Goal: Task Accomplishment & Management: Complete application form

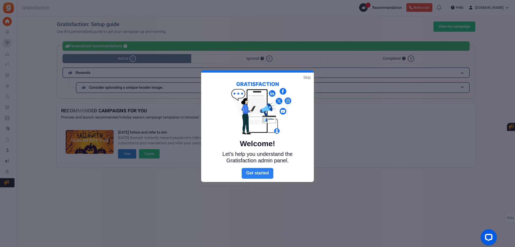
click at [264, 178] on link "Next" at bounding box center [258, 173] width 32 height 11
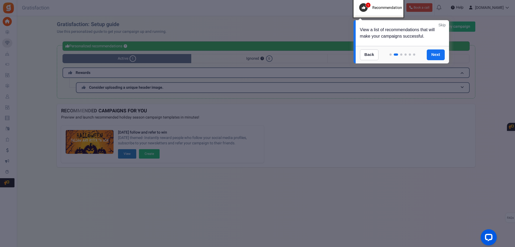
click at [410, 34] on div "View a list of recommendations that will make your campaigns successful." at bounding box center [402, 33] width 93 height 26
click at [383, 34] on div "View a list of recommendations that will make your campaigns successful." at bounding box center [402, 33] width 93 height 26
click at [371, 7] on div at bounding box center [379, 8] width 50 height 19
click at [392, 44] on div "View a list of recommendations that will make your campaigns successful." at bounding box center [402, 33] width 93 height 26
click at [398, 37] on div "View a list of recommendations that will make your campaigns successful." at bounding box center [402, 33] width 93 height 26
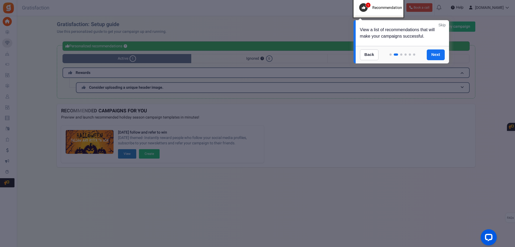
drag, startPoint x: 400, startPoint y: 37, endPoint x: 405, endPoint y: 37, distance: 5.1
click at [401, 37] on div "View a list of recommendations that will make your campaigns successful." at bounding box center [402, 33] width 93 height 26
click at [425, 32] on div "View a list of recommendations that will make your campaigns successful." at bounding box center [402, 33] width 93 height 26
click at [435, 54] on link "Next" at bounding box center [436, 54] width 18 height 11
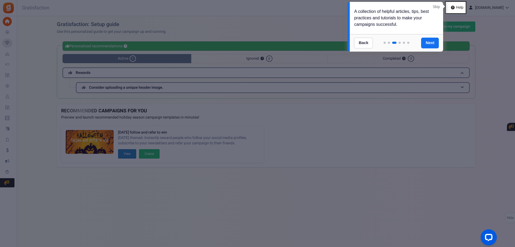
click at [438, 8] on link "Skip" at bounding box center [436, 6] width 7 height 5
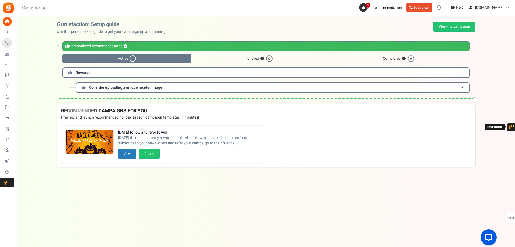
click at [315, 133] on div "[DATE] follow and refer to win [DATE] themed- Instantly reward people who follo…" at bounding box center [266, 144] width 418 height 46
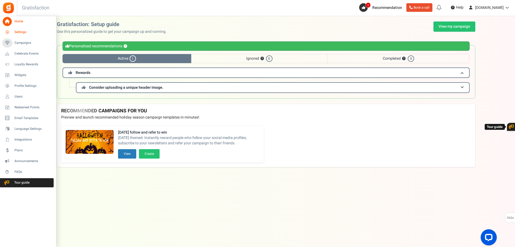
click at [12, 33] on link "Settings" at bounding box center [28, 32] width 52 height 9
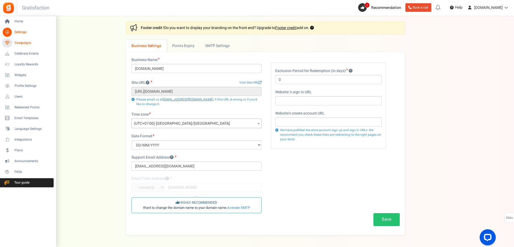
click at [28, 41] on span "Campaigns" at bounding box center [33, 43] width 38 height 5
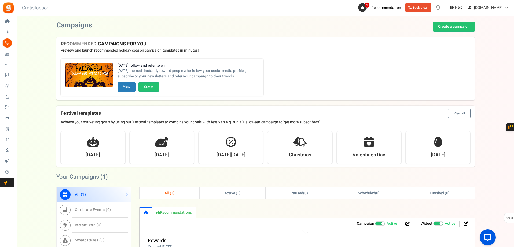
click at [329, 67] on div "[DATE] follow and refer to win [DATE] themed- Instantly reward people who follo…" at bounding box center [265, 77] width 418 height 46
click at [308, 63] on div "[DATE] follow and refer to win [DATE] themed- Instantly reward people who follo…" at bounding box center [265, 77] width 418 height 46
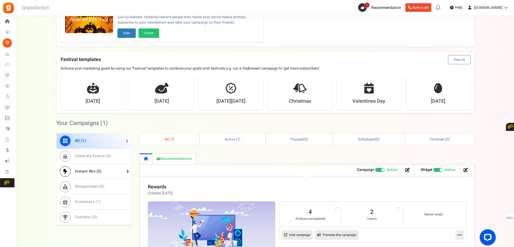
click at [76, 172] on span "Instant Win ( 0 )" at bounding box center [88, 171] width 27 height 6
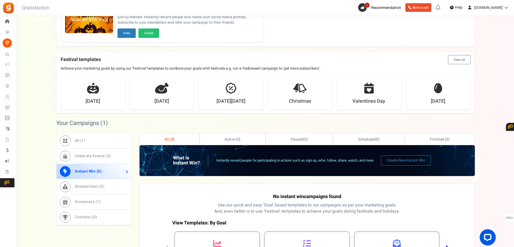
scroll to position [80, 0]
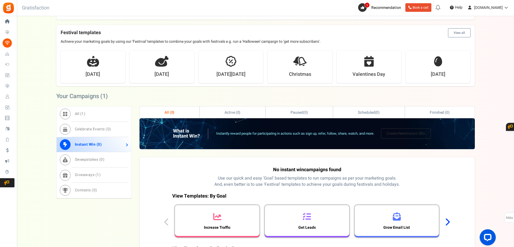
click at [398, 131] on link "Create New Instant Win" at bounding box center [406, 133] width 50 height 10
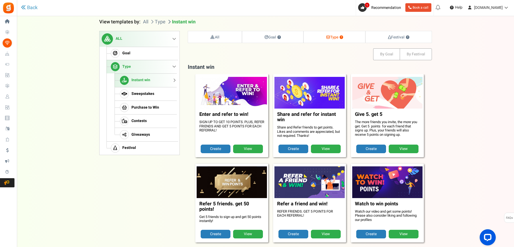
scroll to position [55, 0]
click at [132, 51] on link "Goal" at bounding box center [141, 53] width 70 height 13
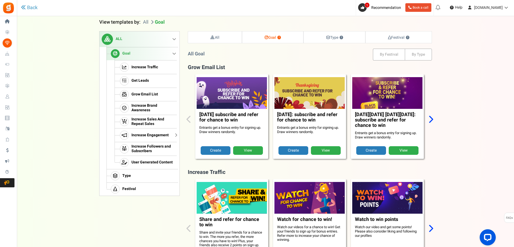
click at [162, 137] on span "Increase Engagement" at bounding box center [149, 135] width 37 height 5
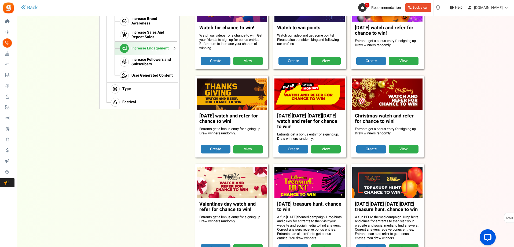
scroll to position [34, 0]
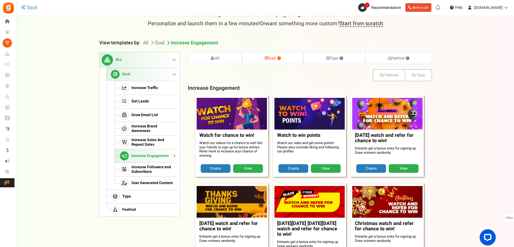
click at [252, 167] on link "View" at bounding box center [248, 168] width 30 height 9
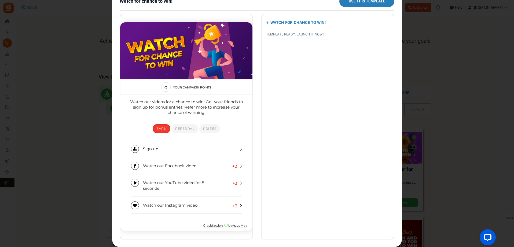
scroll to position [0, 0]
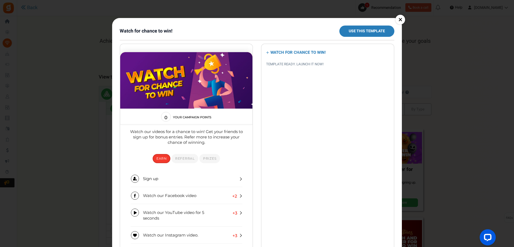
click at [402, 20] on link "×" at bounding box center [400, 20] width 10 height 10
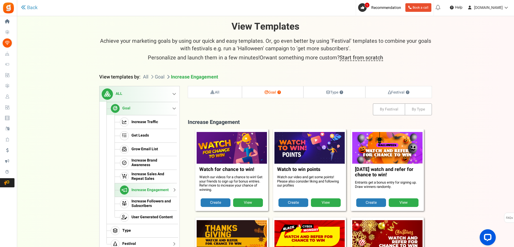
scroll to position [54, 0]
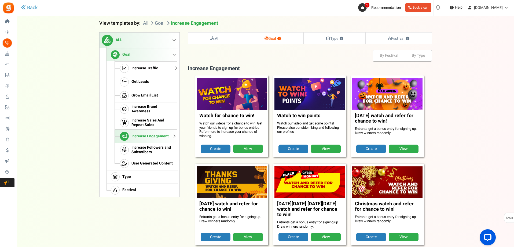
click at [151, 66] on span "Increase Traffic" at bounding box center [144, 68] width 27 height 5
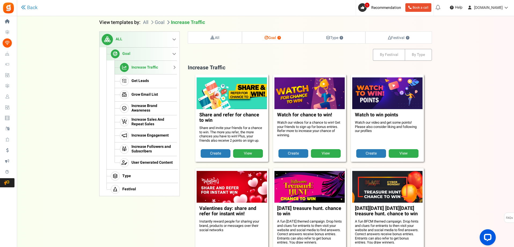
scroll to position [55, 0]
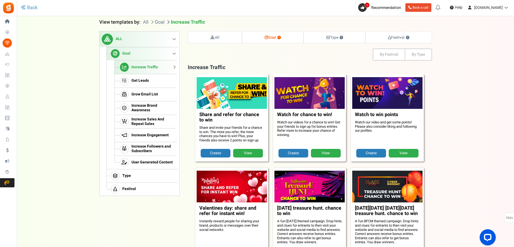
click at [249, 155] on link "View" at bounding box center [248, 153] width 30 height 9
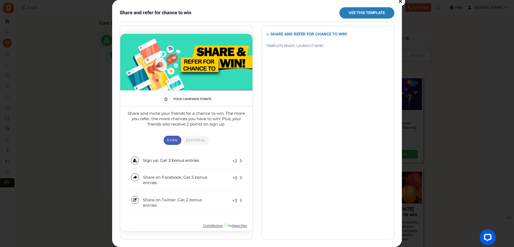
scroll to position [0, 0]
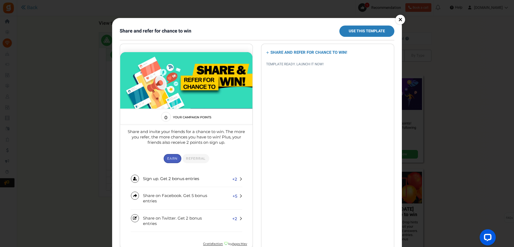
click at [399, 19] on link "×" at bounding box center [400, 20] width 10 height 10
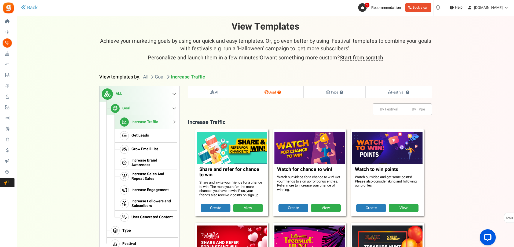
click at [127, 96] on link "ALL" at bounding box center [138, 94] width 77 height 16
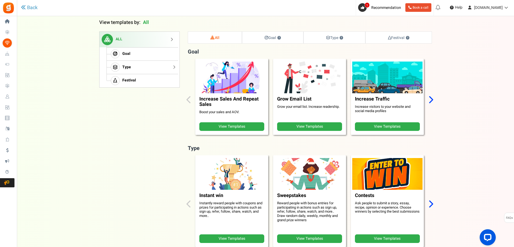
scroll to position [55, 0]
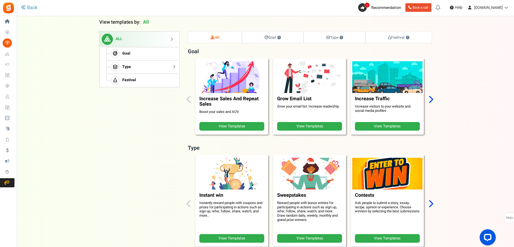
click at [149, 65] on link "Type" at bounding box center [141, 66] width 70 height 13
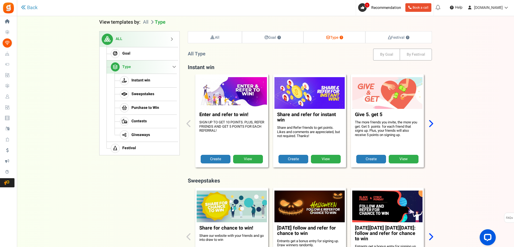
scroll to position [1, 0]
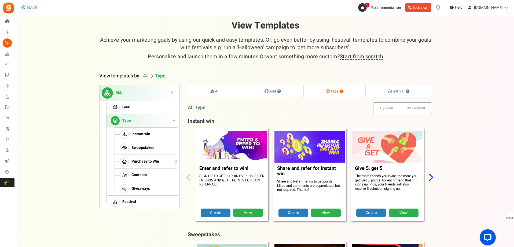
click at [148, 162] on span "Purchase to Win" at bounding box center [145, 161] width 28 height 5
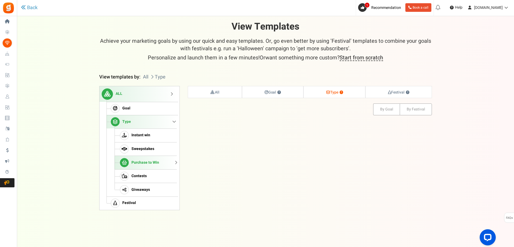
scroll to position [0, 0]
click at [176, 161] on link "Purchase to Win" at bounding box center [146, 162] width 62 height 14
click at [146, 175] on span "Contests" at bounding box center [139, 176] width 15 height 5
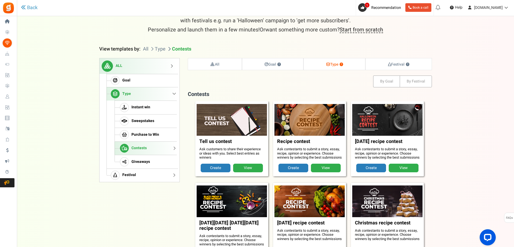
scroll to position [55, 0]
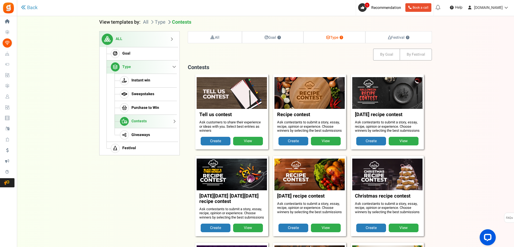
click at [254, 145] on link "View" at bounding box center [248, 141] width 30 height 9
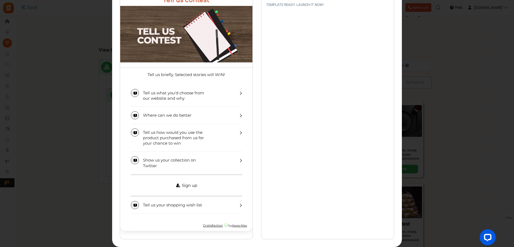
scroll to position [43, 0]
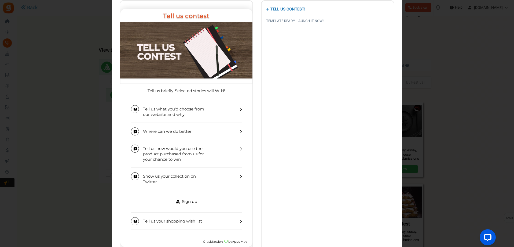
click at [235, 204] on link "Sign up" at bounding box center [187, 201] width 112 height 22
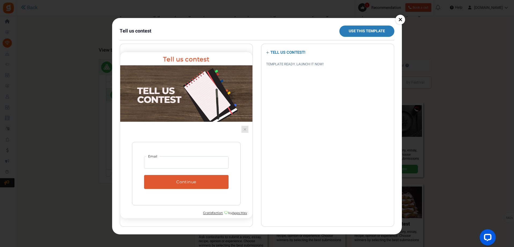
click at [399, 19] on link "×" at bounding box center [400, 20] width 10 height 10
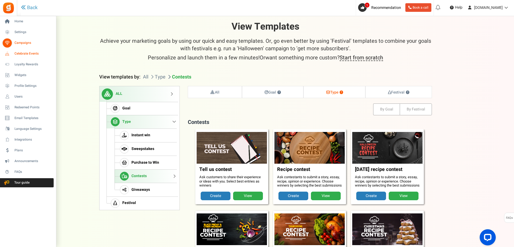
click at [16, 52] on span "Celebrate Events" at bounding box center [33, 53] width 38 height 5
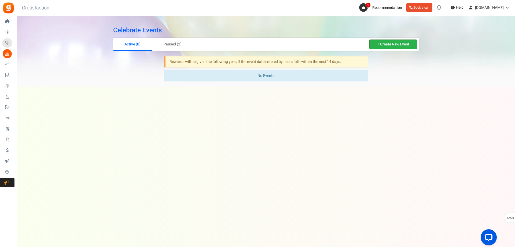
click at [410, 47] on link "+ Create New Event" at bounding box center [393, 44] width 48 height 10
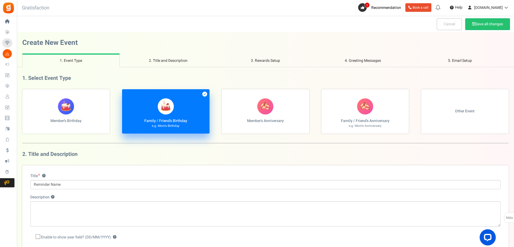
click at [91, 123] on label "Member's Birthday" at bounding box center [65, 111] width 87 height 44
click at [26, 94] on input "Member's Birthday" at bounding box center [23, 91] width 3 height 3
radio input "true"
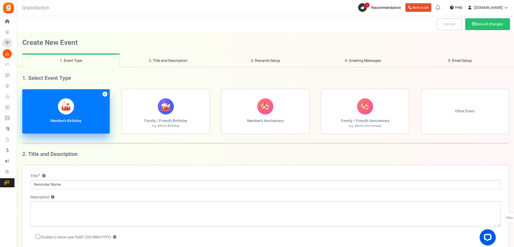
scroll to position [27, 0]
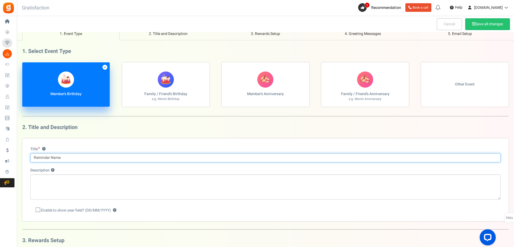
click at [133, 157] on input "Reminder Name" at bounding box center [265, 157] width 470 height 9
type input "Member 's Birthday"
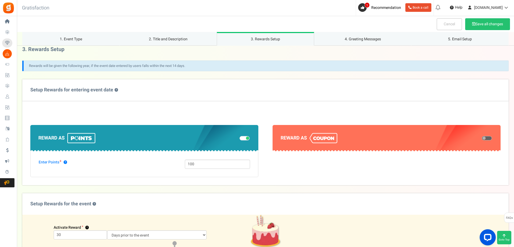
scroll to position [241, 0]
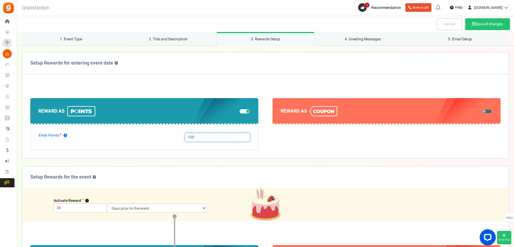
click at [197, 135] on input "100" at bounding box center [217, 137] width 65 height 9
type input "1000"
click at [286, 148] on section "Reward as" at bounding box center [387, 124] width 228 height 52
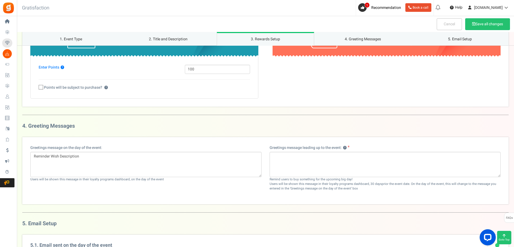
scroll to position [483, 0]
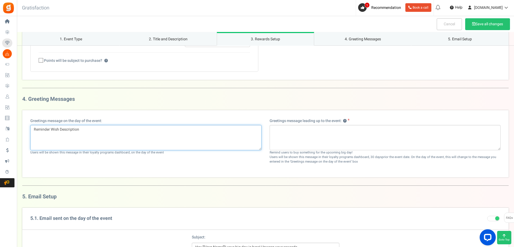
drag, startPoint x: 89, startPoint y: 130, endPoint x: 36, endPoint y: 127, distance: 53.8
click at [39, 127] on textarea "Reminder Wish Description" at bounding box center [145, 137] width 231 height 25
type textarea "R"
paste textarea "úc"
paste textarea "ưng"
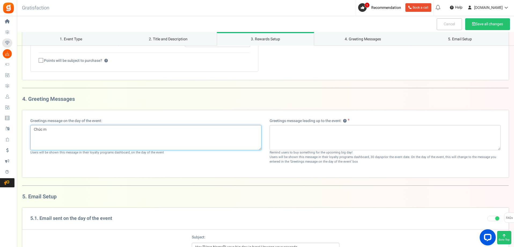
paste textarea "ừng"
paste textarea "ât"
paste textarea "ật"
paste textarea "úc"
paste textarea "ý"
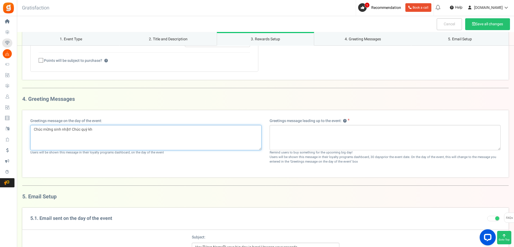
paste textarea "ách"
paste textarea "ó"
paste textarea "ôt"
paste textarea "ât"
paste textarea "ật"
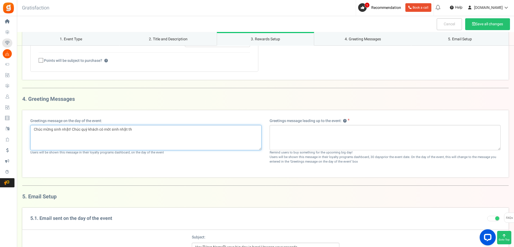
paste textarea "ât"
paste textarea "ật"
paste textarea "à"
paste textarea "ạnh"
paste textarea "úc"
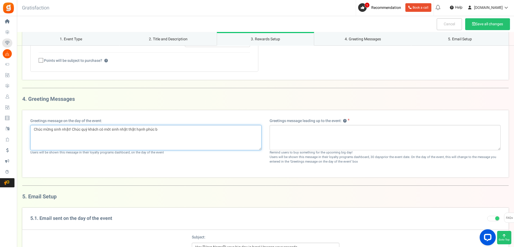
paste textarea "ên"
paste textarea "òi"
paste textarea "ười"
paste textarea "â"
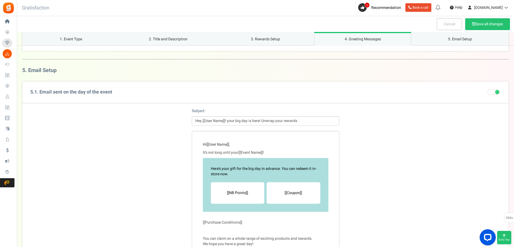
scroll to position [448, 0]
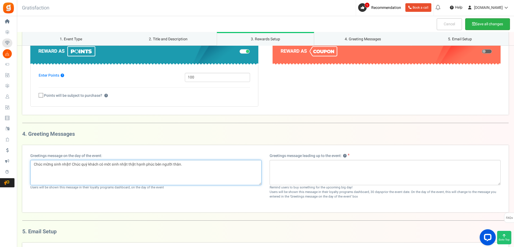
type textarea "Chúc mừng sinh nhật! Chúc quý khách có môt sinh nhật thật hạnh phúc …"
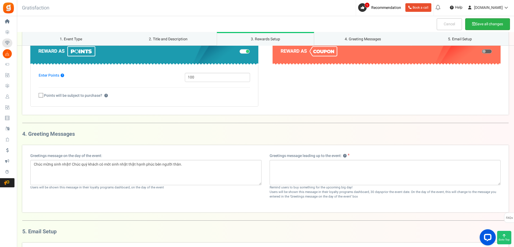
click at [483, 23] on button "Save all changes" at bounding box center [487, 24] width 45 height 12
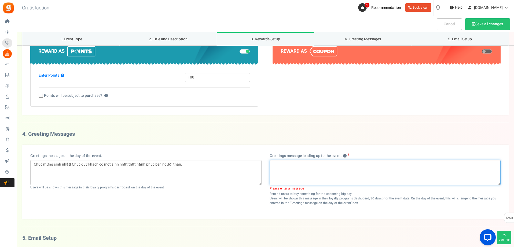
click at [297, 169] on textarea at bounding box center [385, 172] width 231 height 25
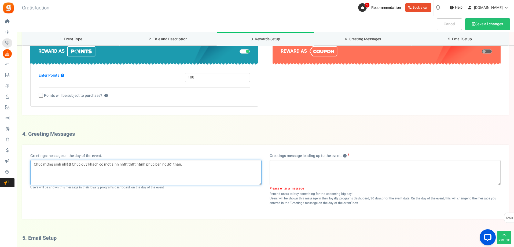
click at [165, 165] on textarea "Chúc mừng sinh nhật! Chúc quý khách có môt sinh nhật thật hạnh phúc …" at bounding box center [145, 172] width 231 height 25
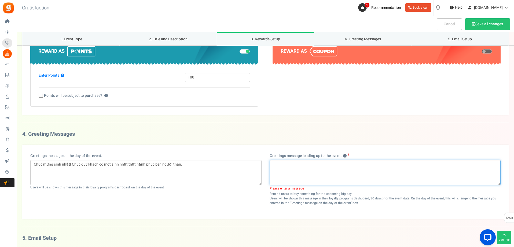
click at [285, 167] on textarea at bounding box center [385, 172] width 231 height 25
paste textarea "ãy"
paste textarea "àng"
paste textarea "à"
paste textarea "ạn"
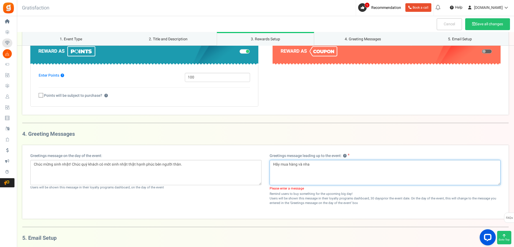
paste textarea "ận"
paste textarea "ưu"
paste textarea "đa"
paste textarea "ãi"
paste textarea "ơn"
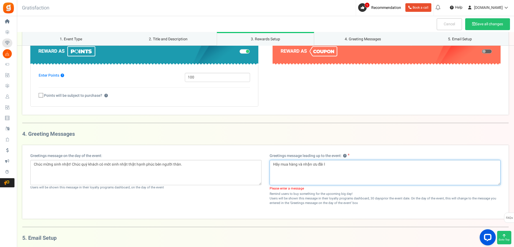
paste textarea "ớn"
paste
paste textarea "đac"
type textarea "Hãy mua hàng và nhận ưu đãi lớn trong ngày đặc biệt của bạn!"
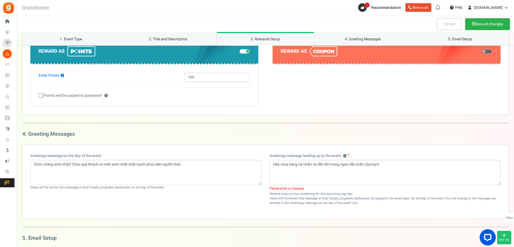
click at [484, 30] on button "Save all changes" at bounding box center [487, 24] width 45 height 12
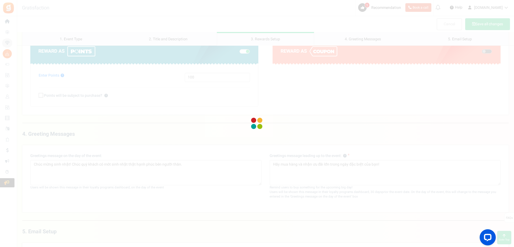
click at [487, 25] on div at bounding box center [257, 123] width 514 height 247
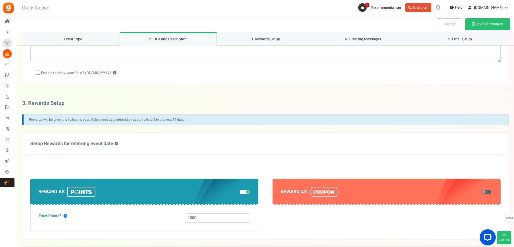
scroll to position [295, 0]
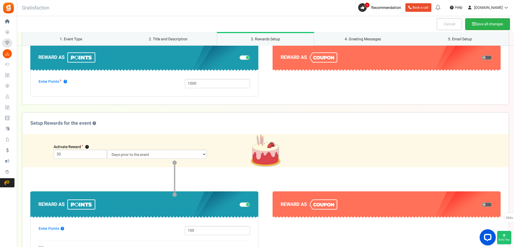
click at [484, 26] on button "Save all changes" at bounding box center [487, 24] width 45 height 12
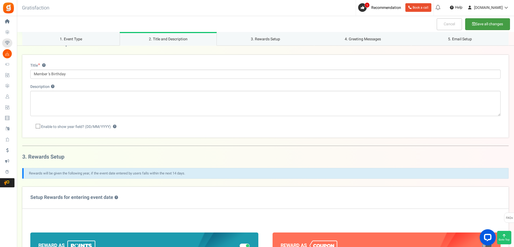
scroll to position [0, 0]
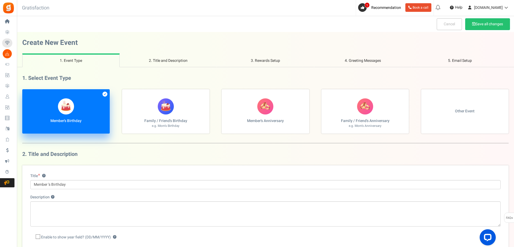
click at [282, 125] on label "Member's Anniversary" at bounding box center [265, 111] width 87 height 44
click at [26, 94] on input "Member's Anniversary" at bounding box center [23, 91] width 3 height 3
radio input "true"
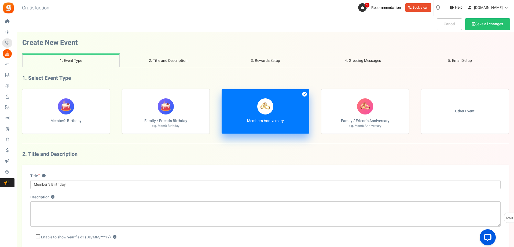
scroll to position [27, 0]
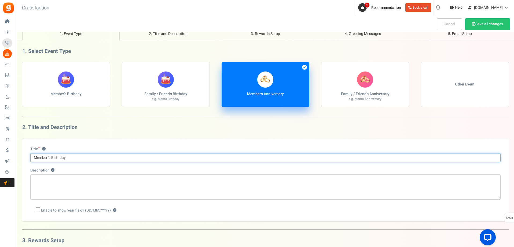
click at [78, 158] on input "Member 's Birthday" at bounding box center [265, 157] width 470 height 9
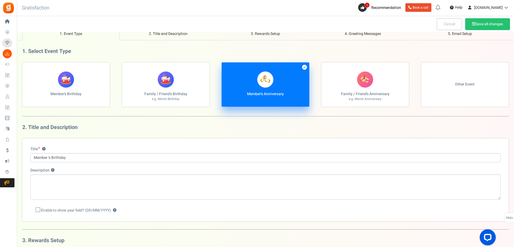
click at [232, 123] on form "1. Select Event Type Member's Birthday Family / Friend's Birthday e.g. Mom's Bi…" at bounding box center [265, 215] width 486 height 335
click at [260, 99] on label "Member's Anniversary" at bounding box center [265, 84] width 87 height 44
click at [26, 67] on input "Member's Anniversary" at bounding box center [23, 64] width 3 height 3
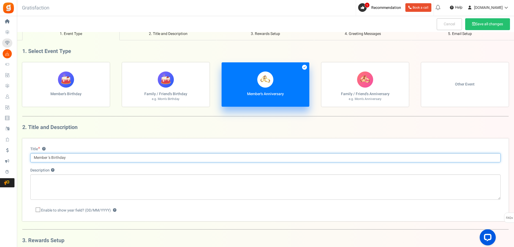
click at [72, 157] on input "Member 's Birthday" at bounding box center [265, 157] width 470 height 9
click at [45, 157] on input "Annivesary fo" at bounding box center [265, 157] width 470 height 9
click at [60, 158] on input "Anniversary fo" at bounding box center [265, 157] width 470 height 9
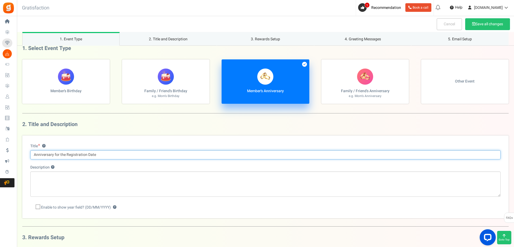
scroll to position [54, 0]
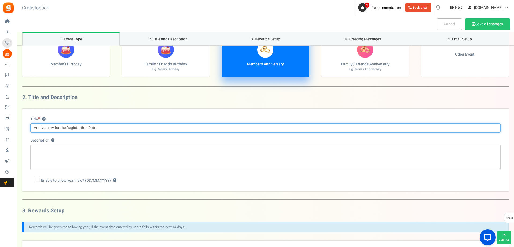
type input "Anniversary for the Registration Date"
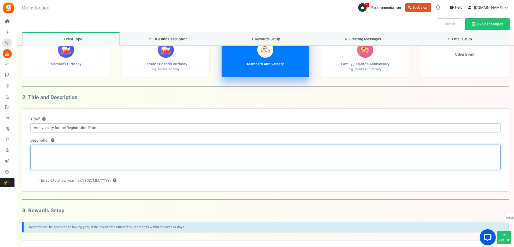
click at [110, 156] on textarea "Description ?" at bounding box center [265, 156] width 470 height 25
paste textarea "ả"
paste textarea "ơn"
paste textarea "ý"
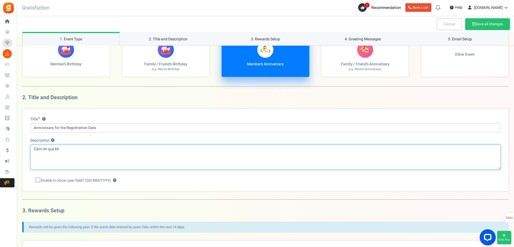
paste textarea "ách"
paste textarea "đa"
paste textarea "ã"
paste textarea "ông"
paste textarea "ồng"
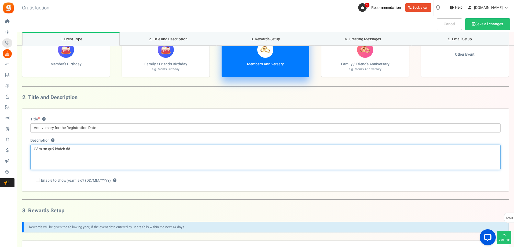
paste textarea "đồng"
paste textarea "à"
paste textarea "ũng"
paste textarea "ùng"
paste textarea "úng"
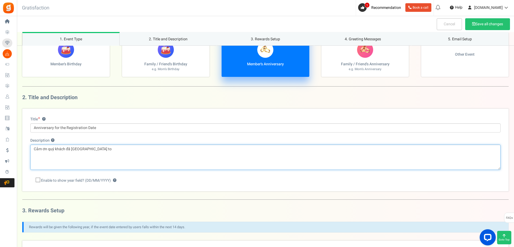
paste textarea "ôi"
paste textarea "òi"
paste textarea "ời"
paste textarea "ưa"
paste textarea "ừa"
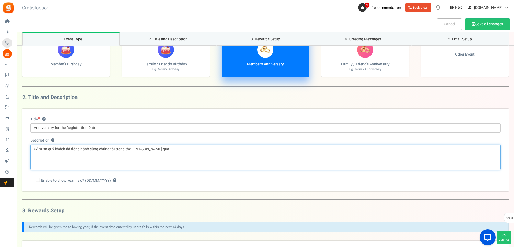
type textarea "Cảm ơn quý khách đã đồng hành cùng chúng tôi trong thời [PERSON_NAME] …"
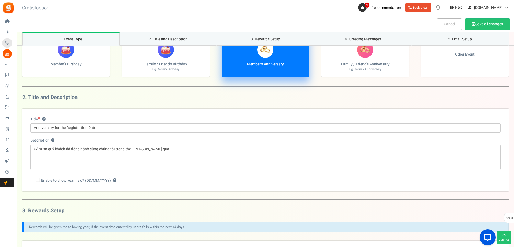
click at [41, 178] on label "Enable to show year field? (DD/MM/YYYY) ?" at bounding box center [73, 180] width 86 height 5
click at [34, 179] on input "Enable to show year field? (DD/MM/YYYY) ?" at bounding box center [31, 180] width 3 height 3
checkbox input "true"
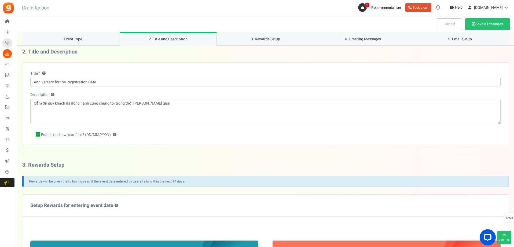
scroll to position [0, 0]
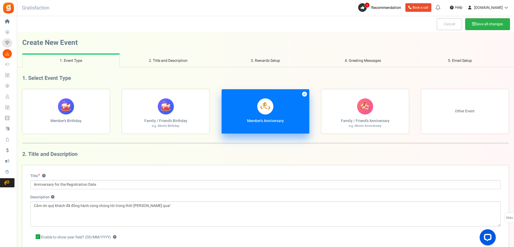
click at [482, 24] on button "Save all changes" at bounding box center [487, 24] width 45 height 12
click at [490, 25] on button "Save all changes" at bounding box center [487, 24] width 45 height 12
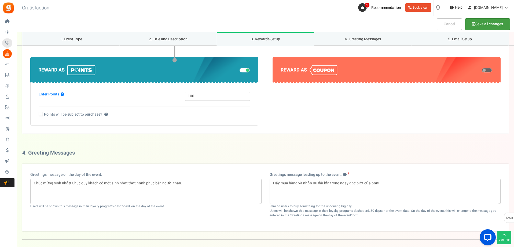
scroll to position [349, 0]
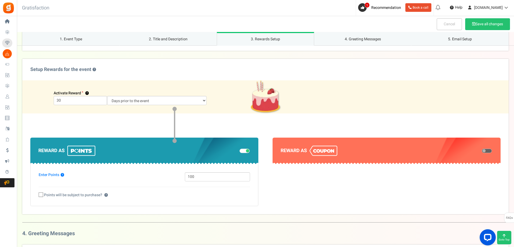
click at [172, 71] on label "Setup Rewards for the event ?" at bounding box center [265, 69] width 486 height 21
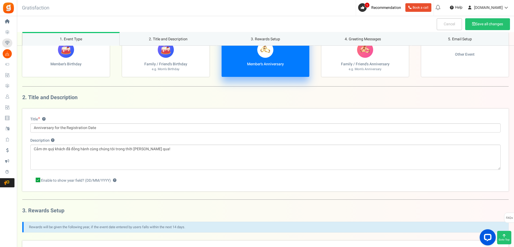
scroll to position [0, 0]
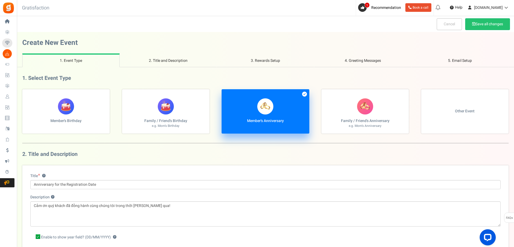
click at [464, 118] on label "Other Event" at bounding box center [464, 111] width 87 height 44
click at [26, 94] on input "Other Event" at bounding box center [23, 91] width 3 height 3
radio input "true"
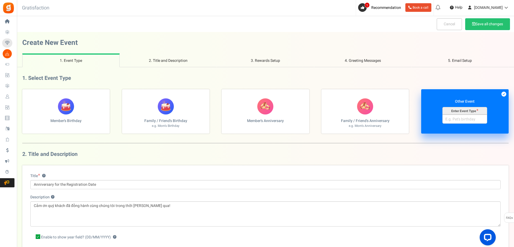
click at [464, 127] on label "Other Event Enter Event Type" at bounding box center [464, 111] width 87 height 44
click at [26, 94] on input "Other Event Enter Event Type" at bounding box center [23, 91] width 3 height 3
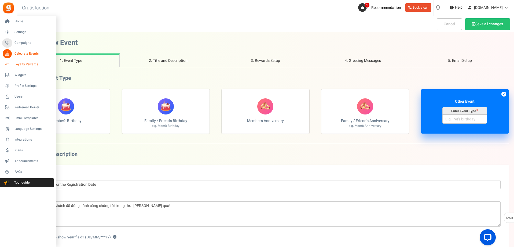
click at [25, 64] on span "Loyalty Rewards" at bounding box center [33, 64] width 38 height 5
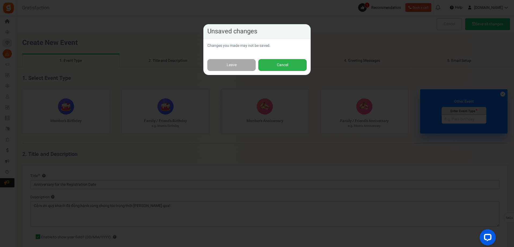
click at [290, 60] on button "Cancel" at bounding box center [282, 65] width 48 height 12
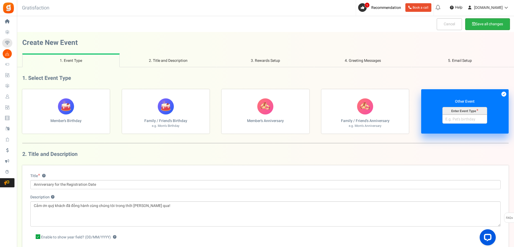
click at [491, 27] on button "Save all changes" at bounding box center [487, 24] width 45 height 12
click at [485, 23] on button "Save all changes" at bounding box center [487, 24] width 45 height 12
click at [488, 56] on link "5. Email Setup" at bounding box center [459, 60] width 97 height 14
click at [480, 23] on button "Save all changes" at bounding box center [487, 24] width 45 height 12
click at [503, 95] on icon at bounding box center [503, 93] width 5 height 5
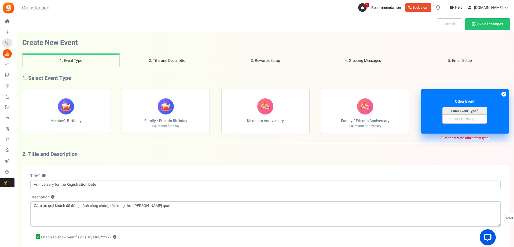
click at [26, 94] on input "Other Event Enter Event Type Please enter the other event type" at bounding box center [23, 91] width 3 height 3
click at [475, 121] on input "Other Event Enter Event Type Please enter the other event type" at bounding box center [464, 118] width 45 height 9
click at [443, 147] on form "1. Select Event Type Member's Birthday Family / Friend's Birthday e.g. Mom's Bi…" at bounding box center [265, 242] width 486 height 335
click at [438, 143] on form "1. Select Event Type Member's Birthday Family / Friend's Birthday e.g. Mom's Bi…" at bounding box center [265, 242] width 486 height 335
click at [439, 125] on label "Other Event Enter Event Type Please enter the other event type" at bounding box center [464, 111] width 87 height 44
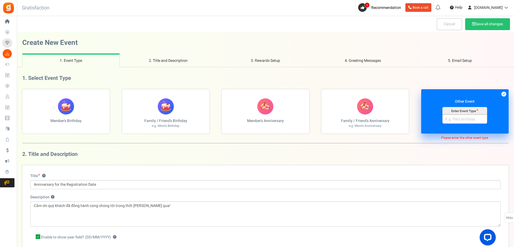
click at [26, 94] on input "Other Event Enter Event Type Please enter the other event type" at bounding box center [23, 91] width 3 height 3
click at [454, 113] on div "Enter Event Type" at bounding box center [464, 111] width 45 height 8
click at [26, 94] on input "Other Event Enter Event Type Please enter the other event type" at bounding box center [23, 91] width 3 height 3
click at [444, 90] on label "Other Event Enter Event Type Please enter the other event type" at bounding box center [464, 111] width 87 height 44
click at [26, 90] on input "Other Event Enter Event Type Please enter the other event type" at bounding box center [23, 91] width 3 height 3
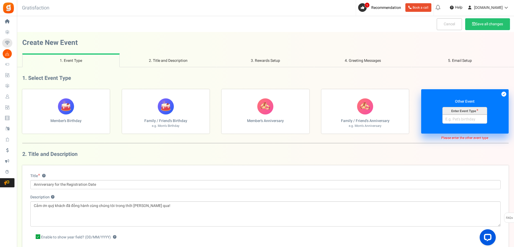
click at [372, 105] on figure at bounding box center [365, 106] width 16 height 16
click at [26, 94] on input "Family / Friend's Anniversary e.g. Mom's Anniversary" at bounding box center [23, 91] width 3 height 3
radio input "true"
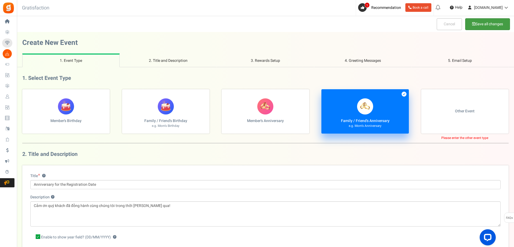
drag, startPoint x: 474, startPoint y: 25, endPoint x: 464, endPoint y: 27, distance: 10.0
click at [474, 25] on button "Save all changes" at bounding box center [487, 24] width 45 height 12
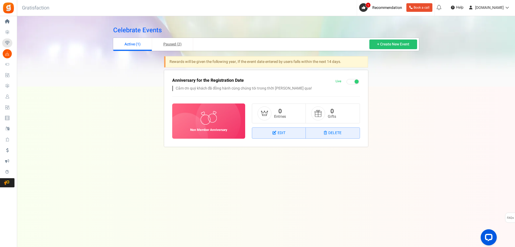
click at [173, 42] on link "Paused (2)" at bounding box center [172, 44] width 41 height 13
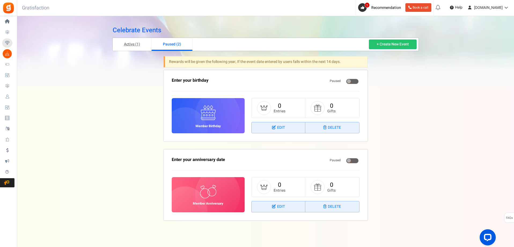
click at [137, 44] on link "Active (1)" at bounding box center [132, 44] width 39 height 13
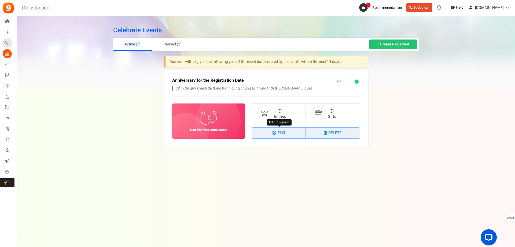
click at [282, 131] on link "Edit" at bounding box center [279, 132] width 54 height 11
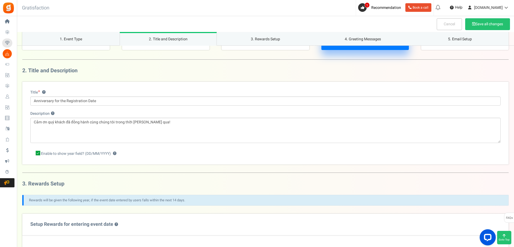
scroll to position [107, 0]
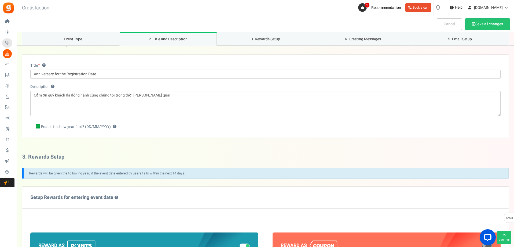
click at [111, 126] on span "Enable to show year field? (DD/MM/YYYY)" at bounding box center [76, 126] width 70 height 5
click at [34, 126] on input "Enable to show year field? (DD/MM/YYYY) ? If you enable this option, entrants w…" at bounding box center [31, 126] width 3 height 3
click at [40, 125] on span at bounding box center [38, 126] width 5 height 5
click at [34, 125] on input "Enable to show year field? (DD/MM/YYYY) ?" at bounding box center [31, 126] width 3 height 3
checkbox input "true"
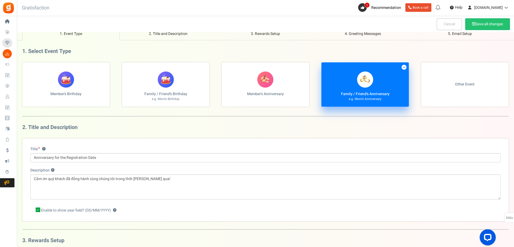
scroll to position [0, 0]
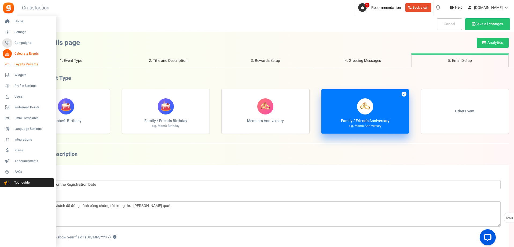
click at [17, 63] on span "Loyalty Rewards" at bounding box center [33, 64] width 38 height 5
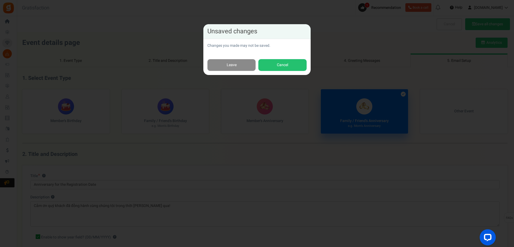
click at [240, 61] on link "Leave" at bounding box center [231, 65] width 48 height 12
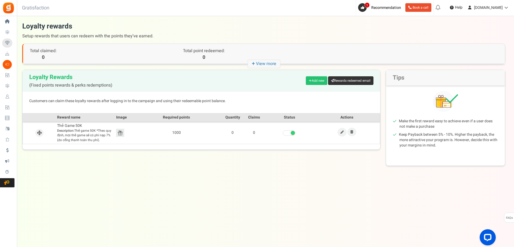
click at [340, 80] on link "Rewards redeemed email" at bounding box center [350, 80] width 45 height 9
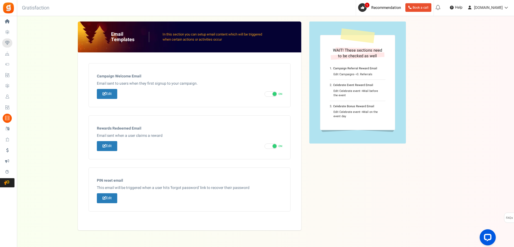
scroll to position [16, 0]
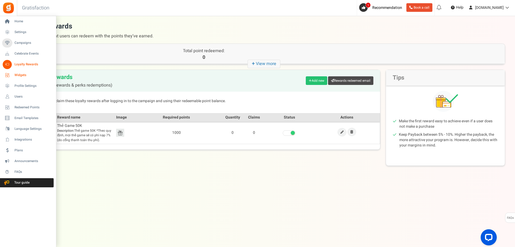
click at [8, 75] on icon at bounding box center [7, 75] width 9 height 9
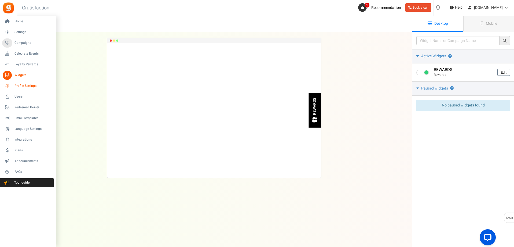
click at [15, 84] on span "Profile Settings" at bounding box center [33, 85] width 38 height 5
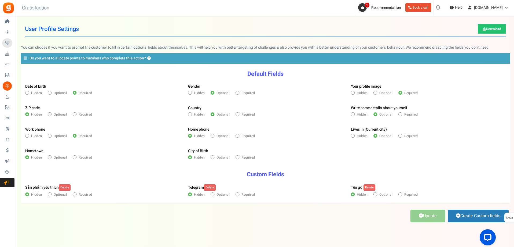
click at [184, 222] on div "Update Create Custom fields" at bounding box center [265, 215] width 489 height 15
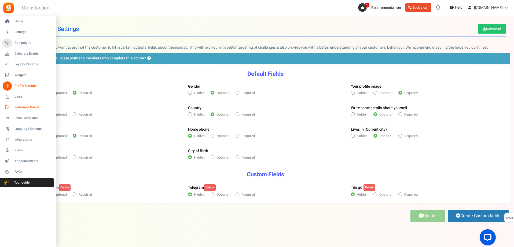
click at [24, 104] on link "Redeemed Points" at bounding box center [28, 107] width 52 height 9
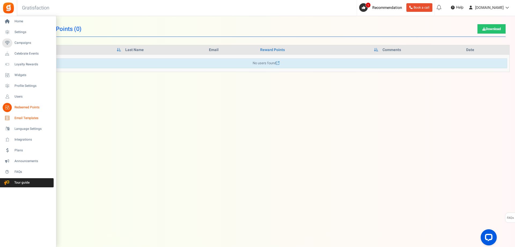
click at [2, 118] on link "Email Templates" at bounding box center [28, 117] width 52 height 9
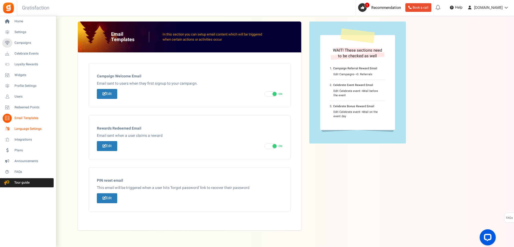
click at [19, 129] on span "Language Settings" at bounding box center [33, 128] width 38 height 5
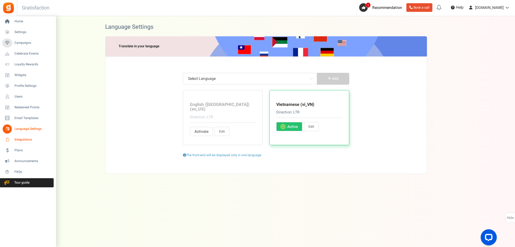
click at [18, 140] on span "Integrations" at bounding box center [33, 139] width 38 height 5
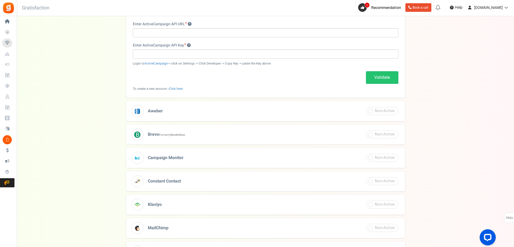
scroll to position [157, 0]
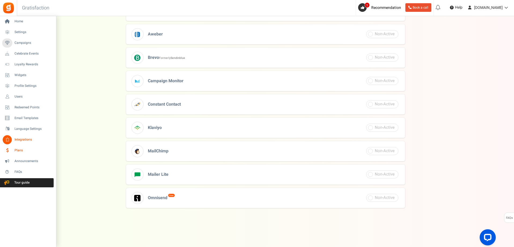
click at [12, 150] on link "Plans" at bounding box center [28, 150] width 52 height 9
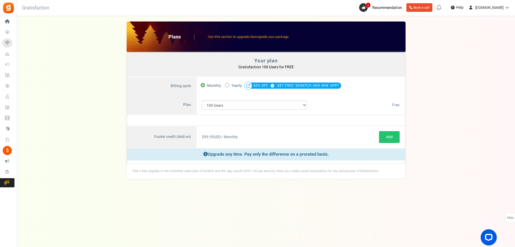
click at [225, 86] on span at bounding box center [227, 85] width 4 height 4
click at [225, 86] on input "50% OFF Limited time offer! Yearly 30% OFF GET FREE 'SCRATCH AND WIN' APP*" at bounding box center [226, 84] width 3 height 3
radio input "true"
click at [292, 106] on select "100 Users 200 Users 500 Users 1000 Users 2000 Users 3000 Users 4000 Users 5000 …" at bounding box center [254, 104] width 105 height 9
select select "880"
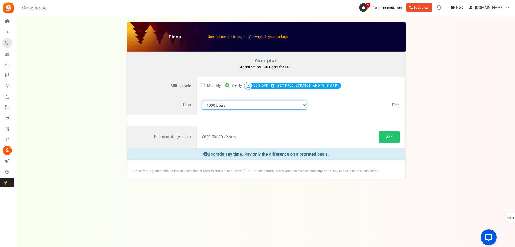
click at [202, 100] on select "100 Users 200 Users 500 Users 1000 Users 2000 Users 3000 Users 4000 Users 5000 …" at bounding box center [254, 104] width 105 height 9
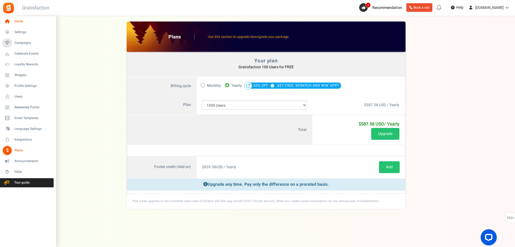
click at [6, 17] on icon at bounding box center [7, 21] width 9 height 9
